Goal: Information Seeking & Learning: Learn about a topic

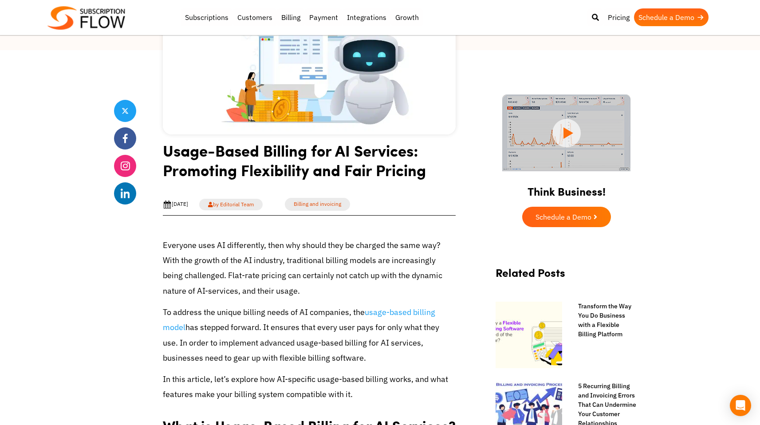
scroll to position [242, 0]
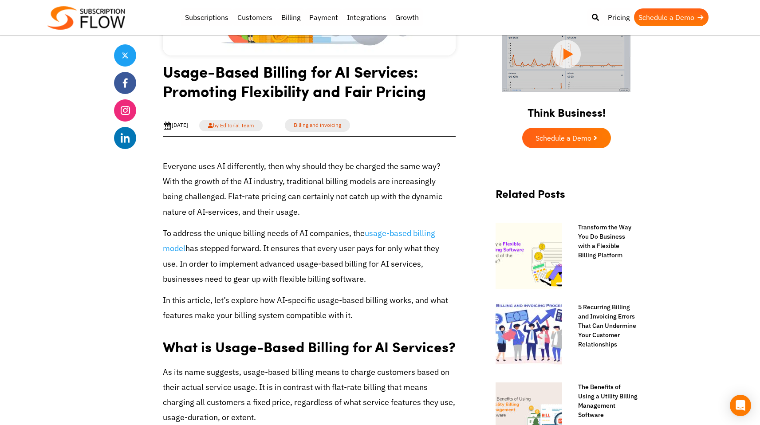
click at [279, 182] on p "Everyone uses AI differently, then why should they be charged the same way? Wit…" at bounding box center [309, 189] width 293 height 61
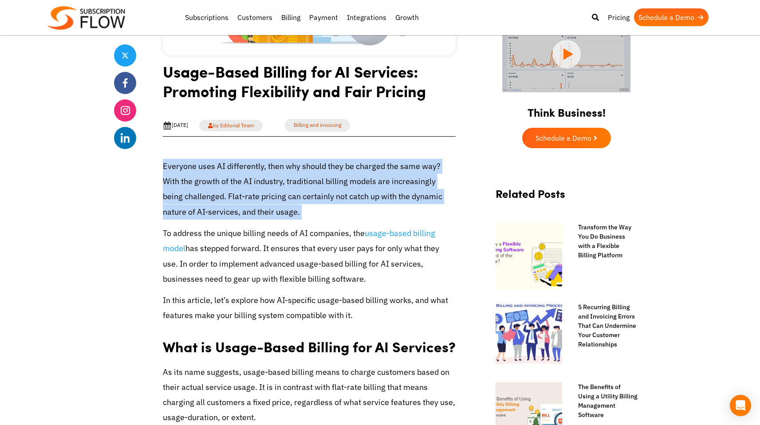
click at [279, 182] on p "Everyone uses AI differently, then why should they be charged the same way? Wit…" at bounding box center [309, 189] width 293 height 61
click at [310, 180] on p "Everyone uses AI differently, then why should they be charged the same way? Wit…" at bounding box center [309, 189] width 293 height 61
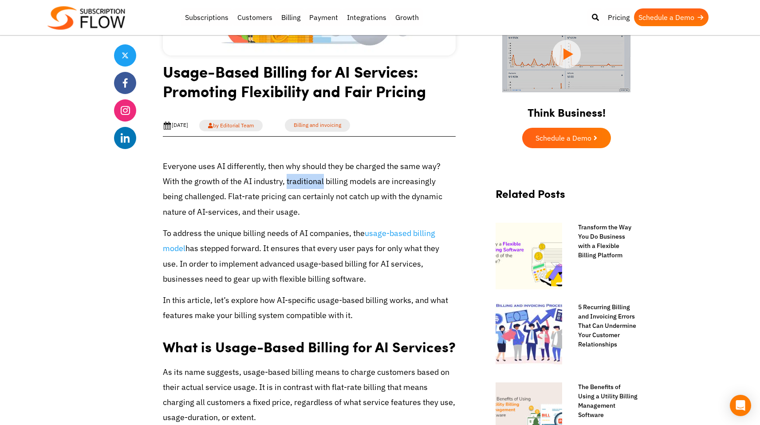
click at [310, 180] on p "Everyone uses AI differently, then why should they be charged the same way? Wit…" at bounding box center [309, 189] width 293 height 61
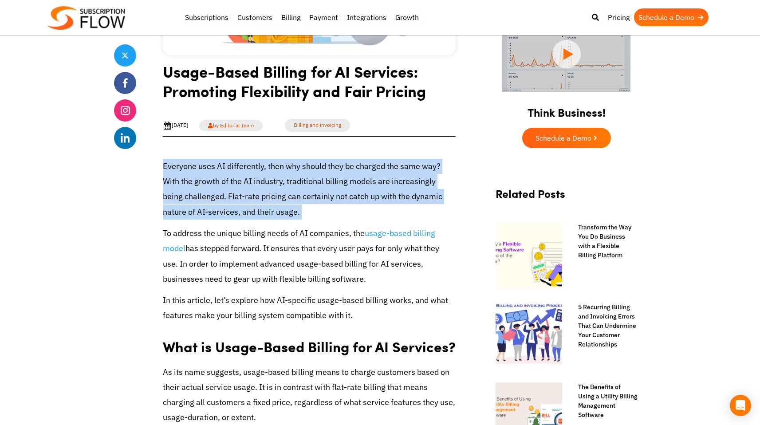
click at [310, 181] on p "Everyone uses AI differently, then why should they be charged the same way? Wit…" at bounding box center [309, 189] width 293 height 61
click at [295, 190] on p "Everyone uses AI differently, then why should they be charged the same way? Wit…" at bounding box center [309, 189] width 293 height 61
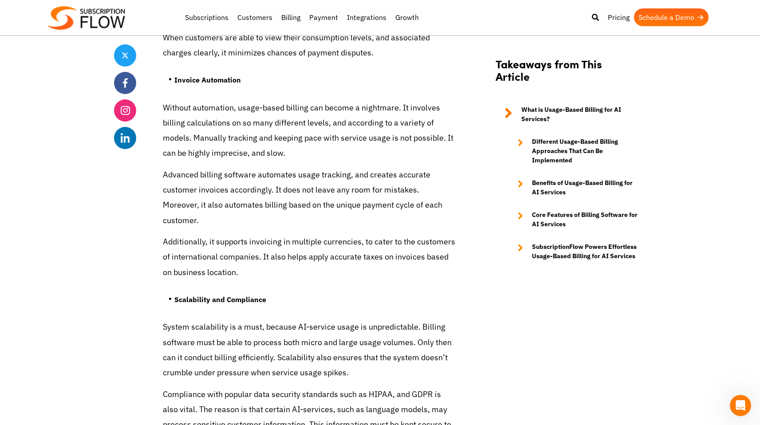
scroll to position [3717, 0]
